Goal: Transaction & Acquisition: Subscribe to service/newsletter

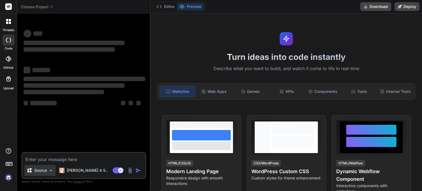
click at [44, 169] on p "Source" at bounding box center [40, 169] width 13 height 5
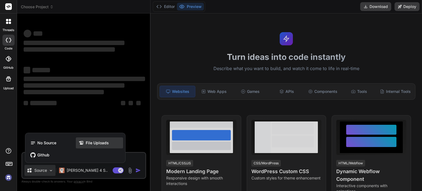
click at [93, 142] on span "File Uploads" at bounding box center [97, 142] width 23 height 5
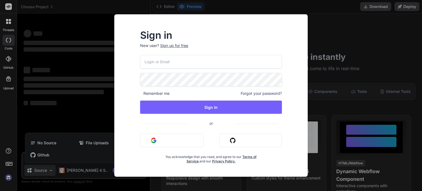
click at [169, 141] on button "Sign in with Google" at bounding box center [171, 140] width 63 height 13
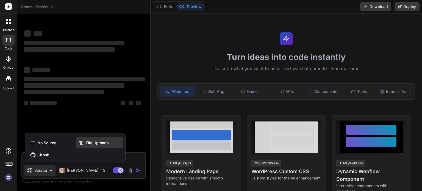
click at [85, 144] on icon at bounding box center [82, 142] width 7 height 5
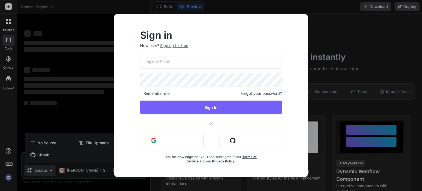
click at [161, 142] on button "Sign in with Google" at bounding box center [171, 140] width 63 height 13
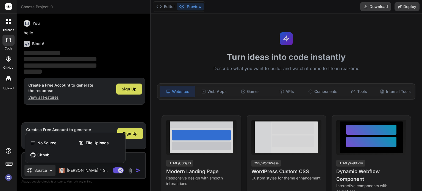
click at [135, 90] on div at bounding box center [211, 95] width 422 height 191
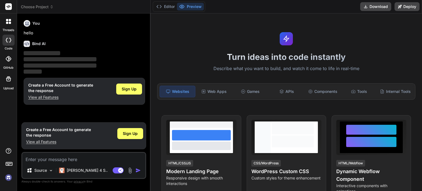
click at [135, 90] on span "Sign Up" at bounding box center [129, 88] width 15 height 5
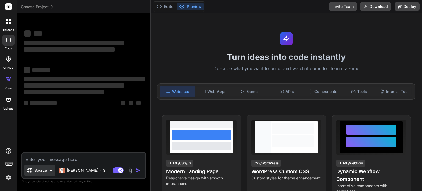
click at [36, 168] on p "Source" at bounding box center [40, 169] width 13 height 5
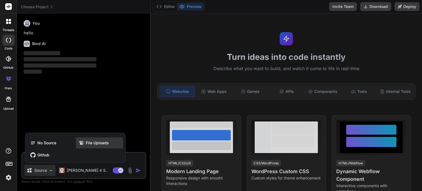
click at [86, 140] on span "File Uploads" at bounding box center [97, 142] width 23 height 5
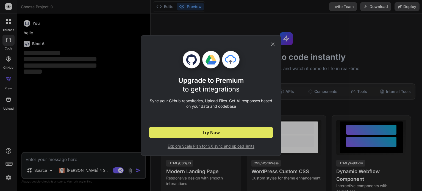
click at [197, 131] on button "Try Now" at bounding box center [211, 132] width 124 height 11
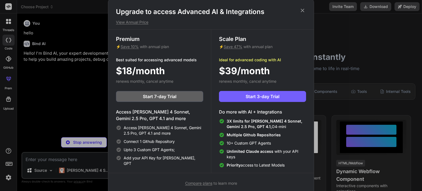
click at [300, 9] on icon at bounding box center [302, 10] width 6 height 6
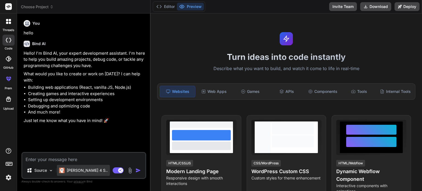
click at [69, 169] on p "[PERSON_NAME] 4 S.." at bounding box center [87, 169] width 41 height 5
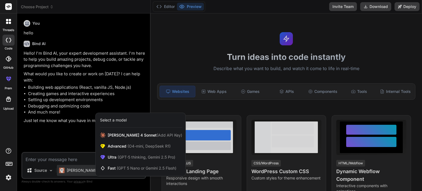
click at [33, 170] on div at bounding box center [211, 95] width 422 height 191
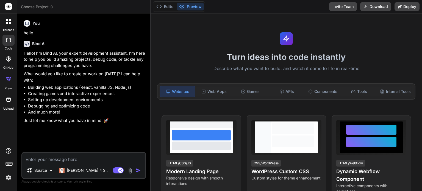
click at [33, 170] on div "Source" at bounding box center [37, 169] width 20 height 5
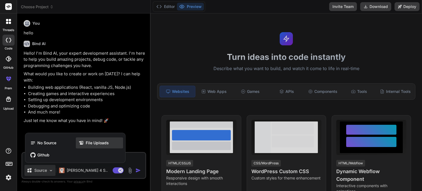
click at [97, 138] on div "File Uploads" at bounding box center [99, 142] width 47 height 11
type textarea "x"
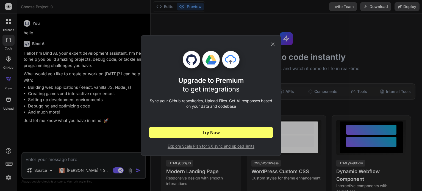
click at [204, 146] on span "Explore Scale Plan for 3X sync and upload limits" at bounding box center [211, 145] width 124 height 5
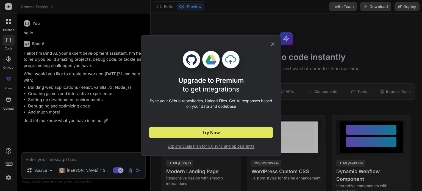
click at [223, 127] on button "Try Now" at bounding box center [211, 132] width 124 height 11
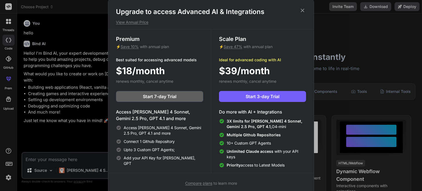
scroll to position [2, 0]
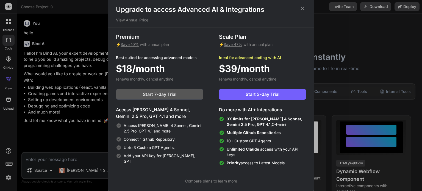
drag, startPoint x: 165, startPoint y: 92, endPoint x: 159, endPoint y: 92, distance: 6.0
click at [159, 92] on span "Start 7-day Trial" at bounding box center [159, 94] width 33 height 7
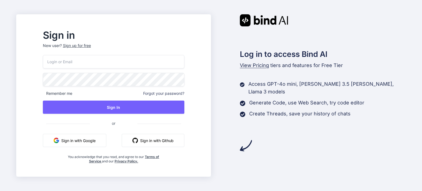
drag, startPoint x: 92, startPoint y: 141, endPoint x: 67, endPoint y: 138, distance: 25.1
click at [59, 138] on img "button" at bounding box center [56, 140] width 5 height 5
